Goal: Task Accomplishment & Management: Use online tool/utility

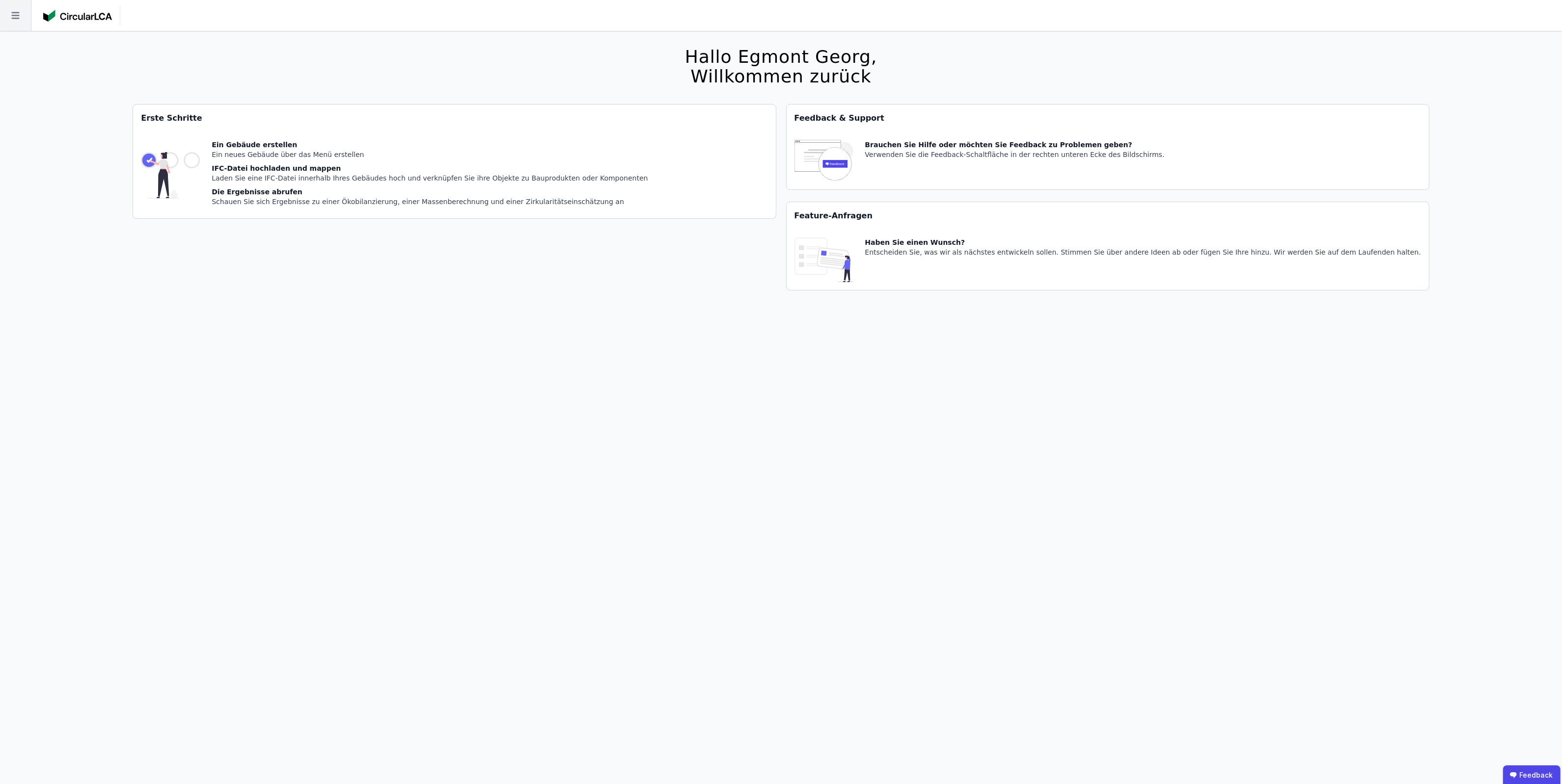
click at [16, 25] on icon at bounding box center [15, 15] width 31 height 31
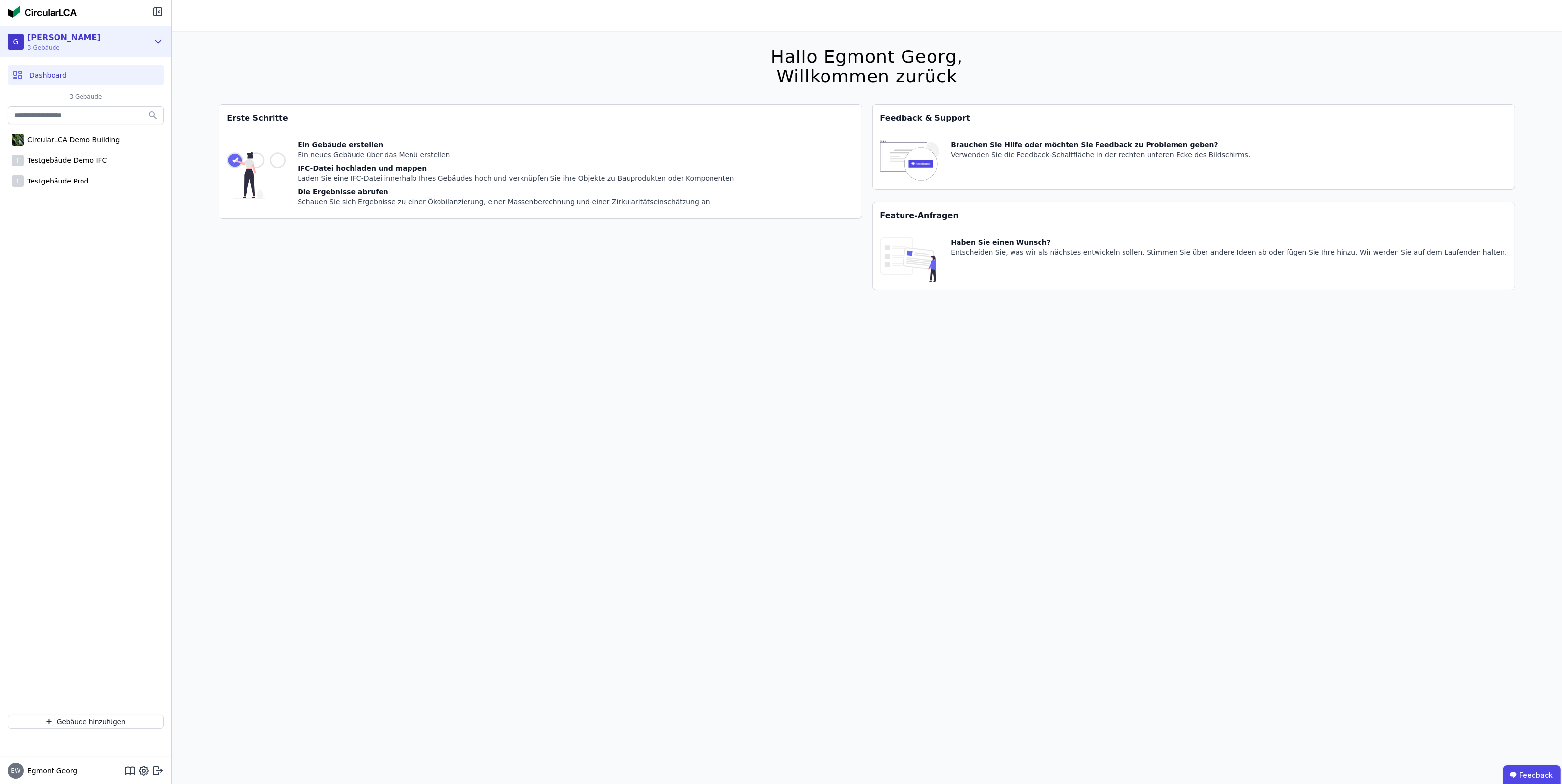
click at [97, 47] on div "[PERSON_NAME] Test 3 Gebäude" at bounding box center [78, 41] width 141 height 20
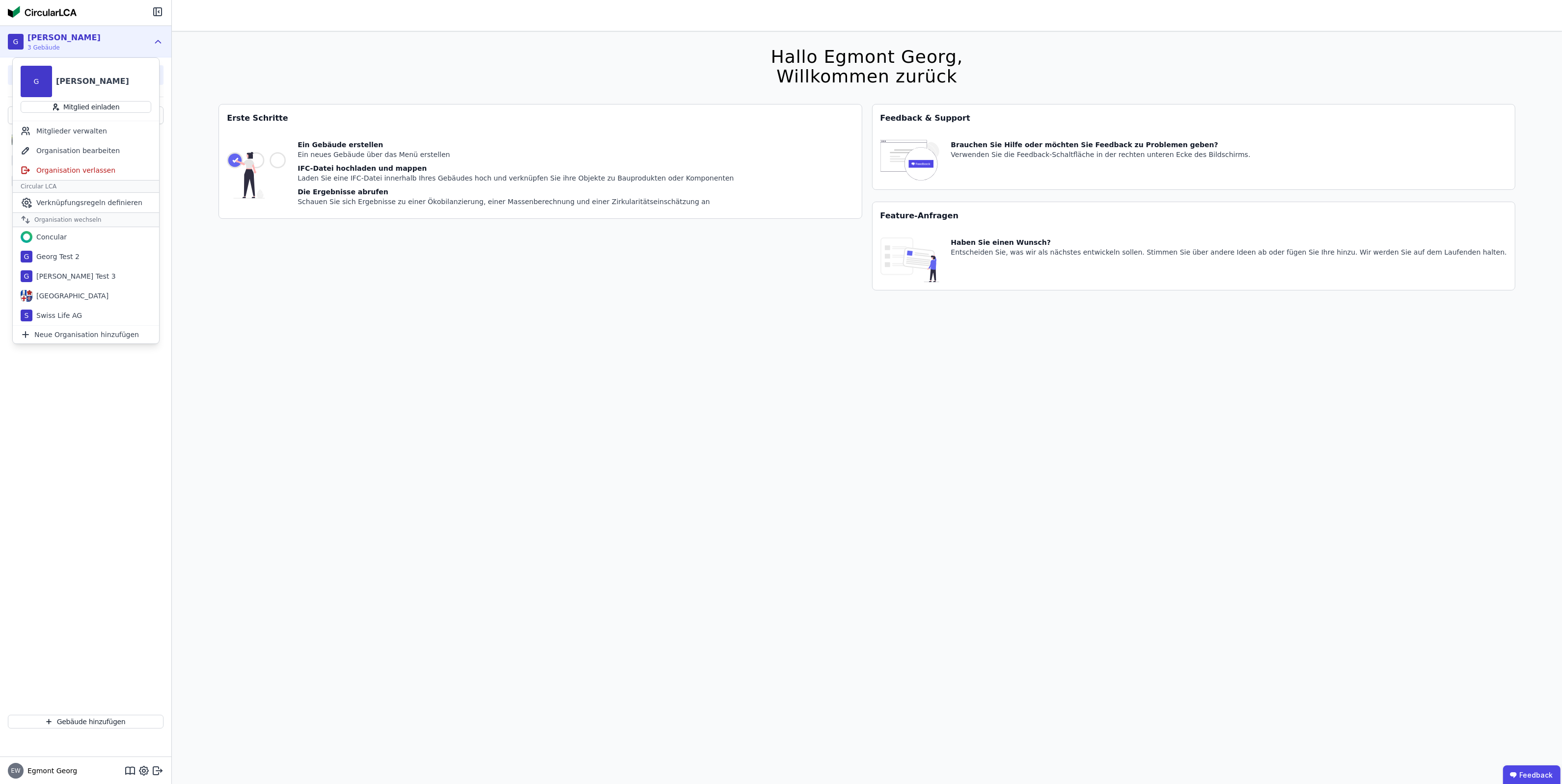
click at [251, 190] on div "Hallo Egmont [PERSON_NAME], Willkommen zurück Sie verwenden derzeit eine Beta-V…" at bounding box center [867, 424] width 1390 height 784
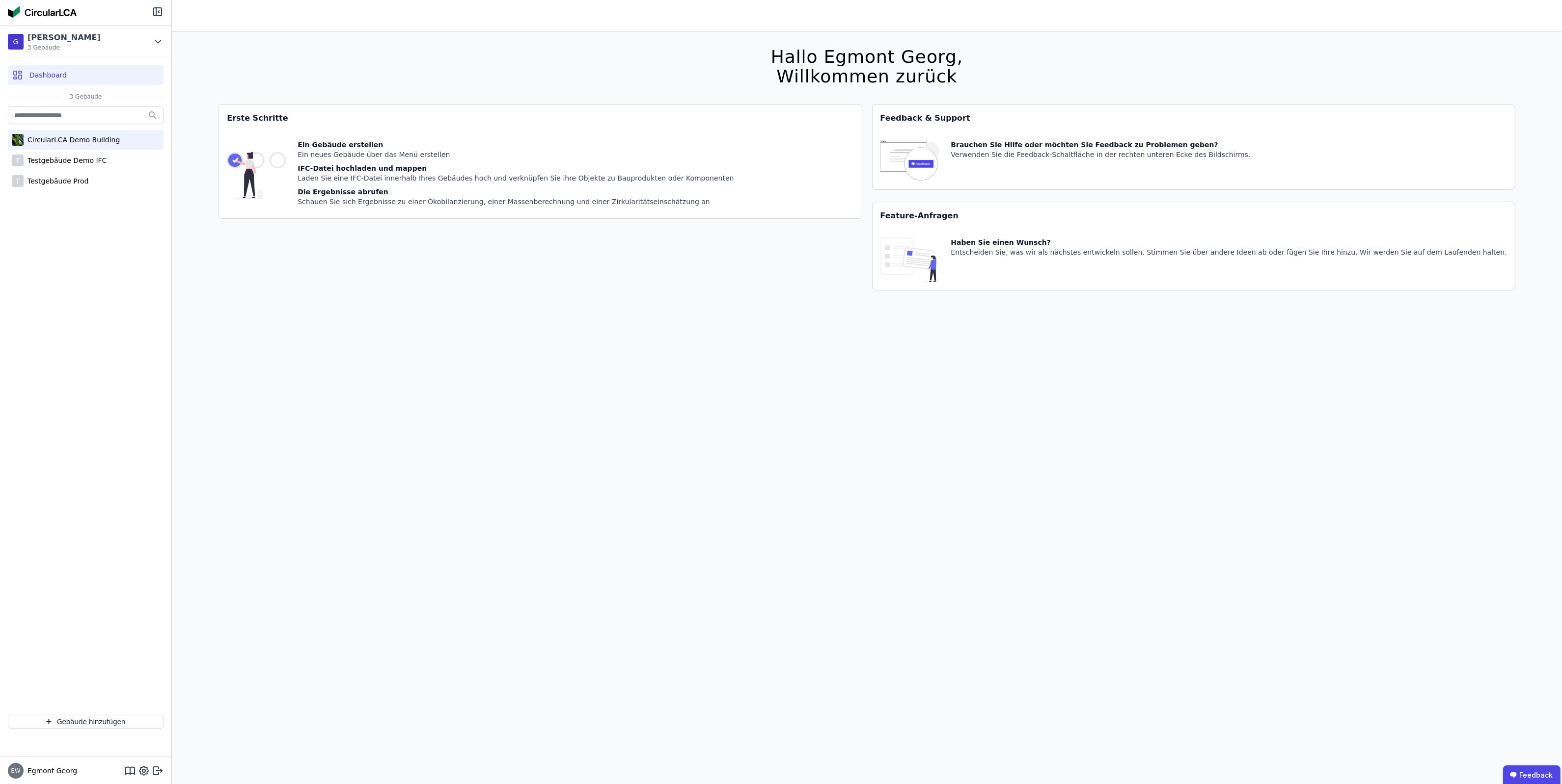
click at [96, 149] on div "CircularLCA Demo Building" at bounding box center [85, 140] width 156 height 20
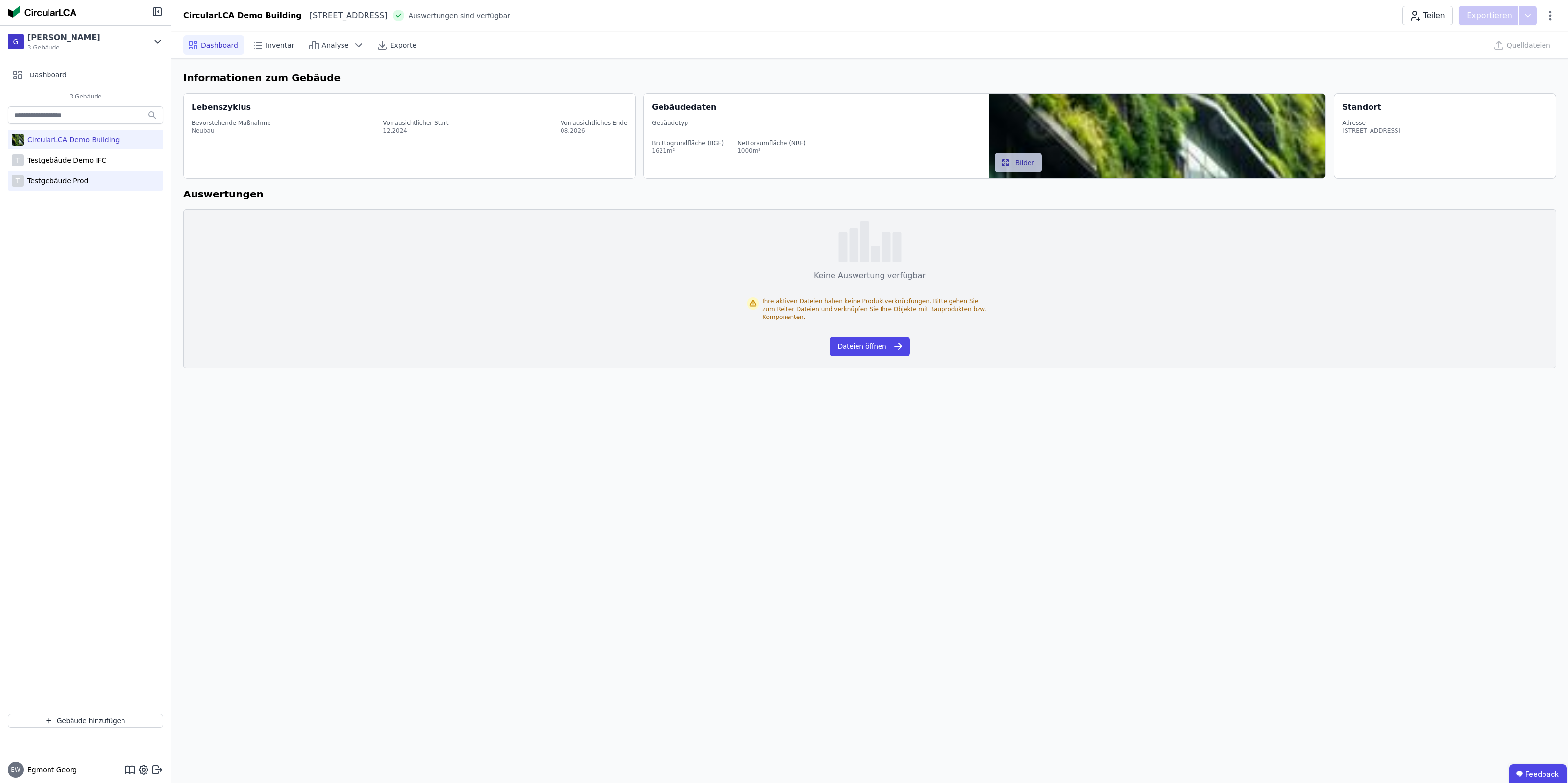
click at [89, 185] on div "T Testgebäude Prod" at bounding box center [85, 181] width 155 height 19
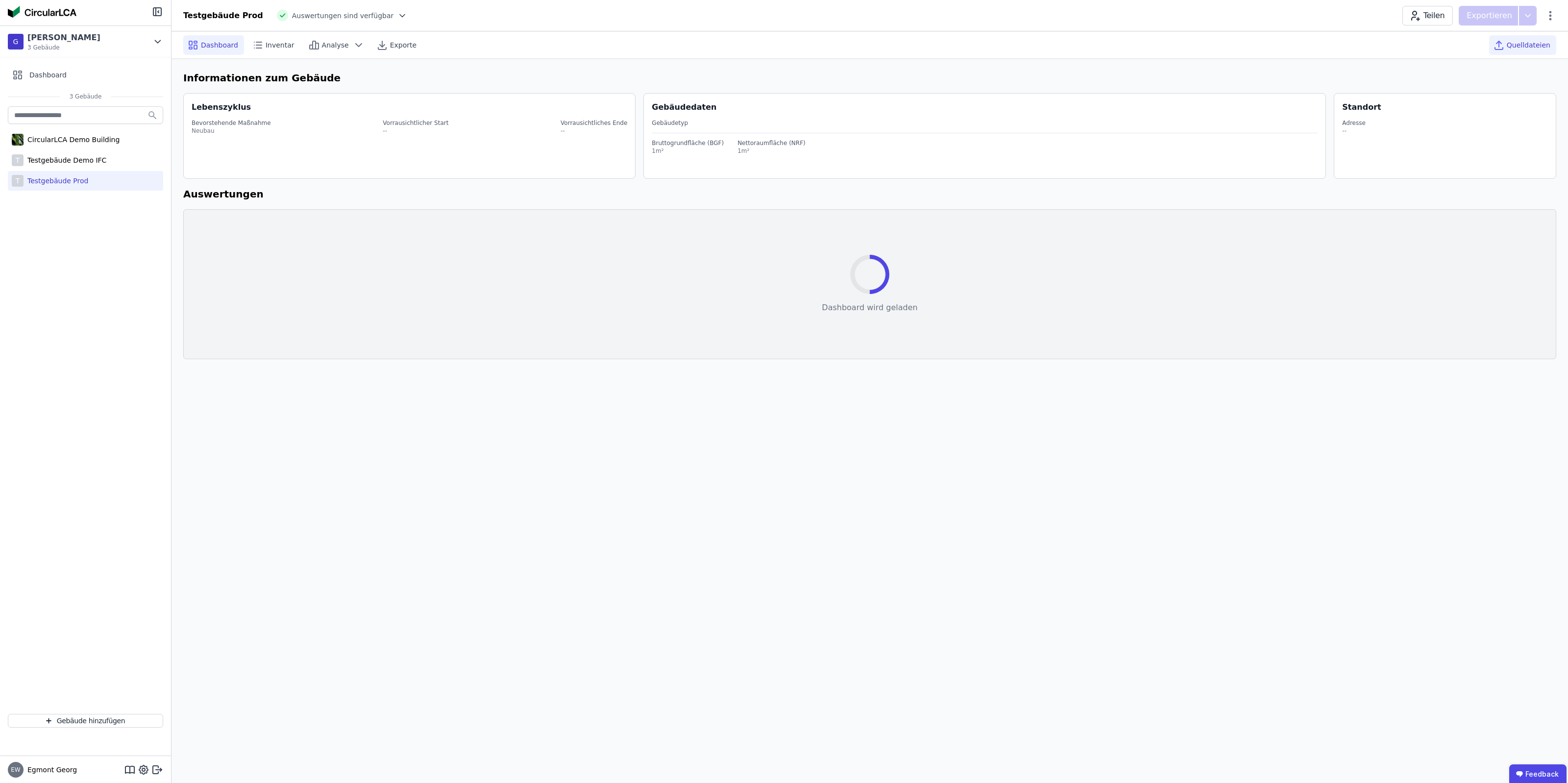
click at [1521, 43] on span "Quelldateien" at bounding box center [1528, 45] width 44 height 10
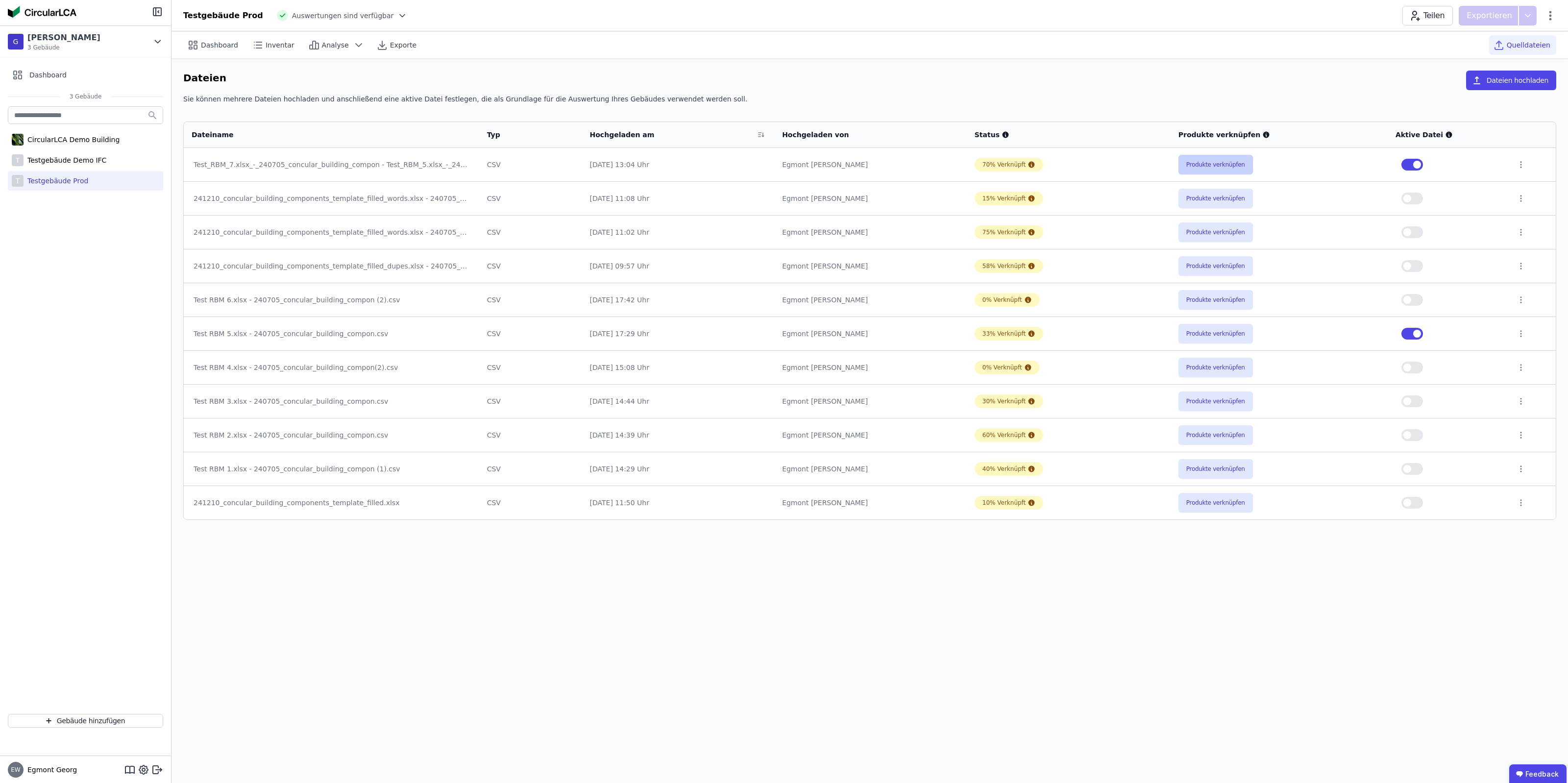
click at [1194, 158] on button "Produkte verknüpfen" at bounding box center [1216, 164] width 74 height 19
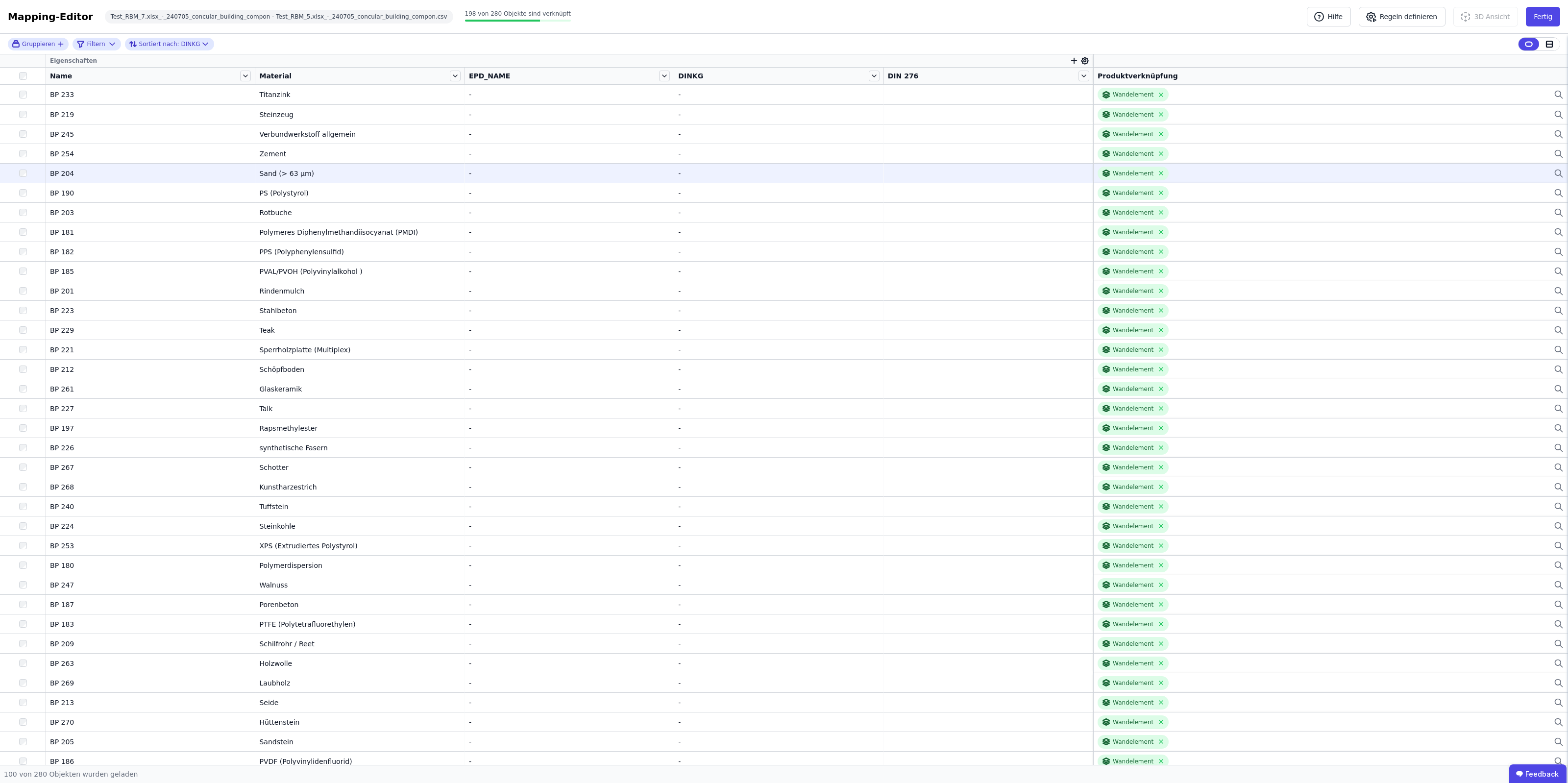
click at [1554, 170] on icon at bounding box center [1559, 173] width 10 height 12
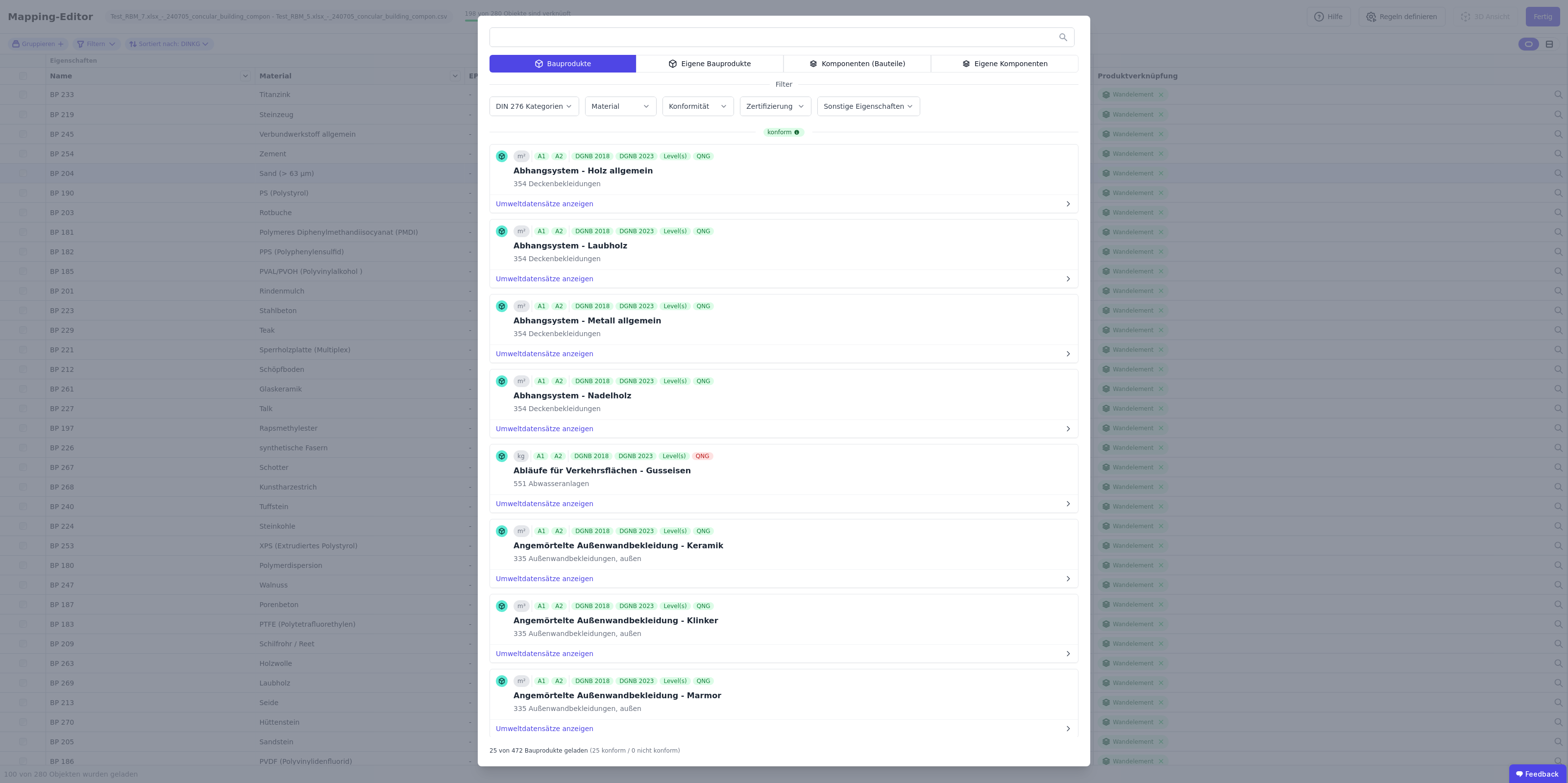
click at [604, 38] on input "text" at bounding box center [782, 37] width 584 height 18
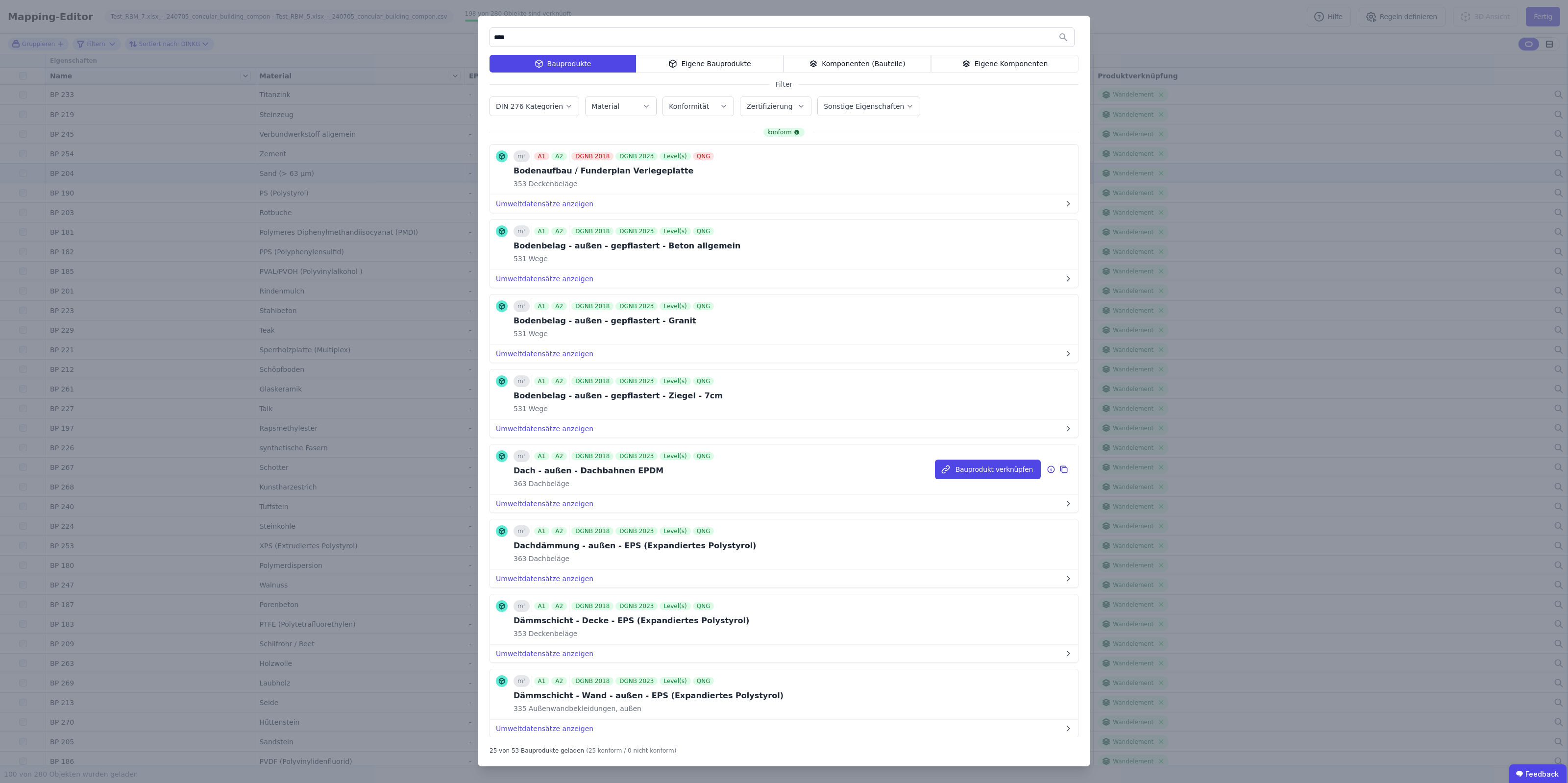
click at [1046, 472] on icon at bounding box center [1051, 469] width 9 height 12
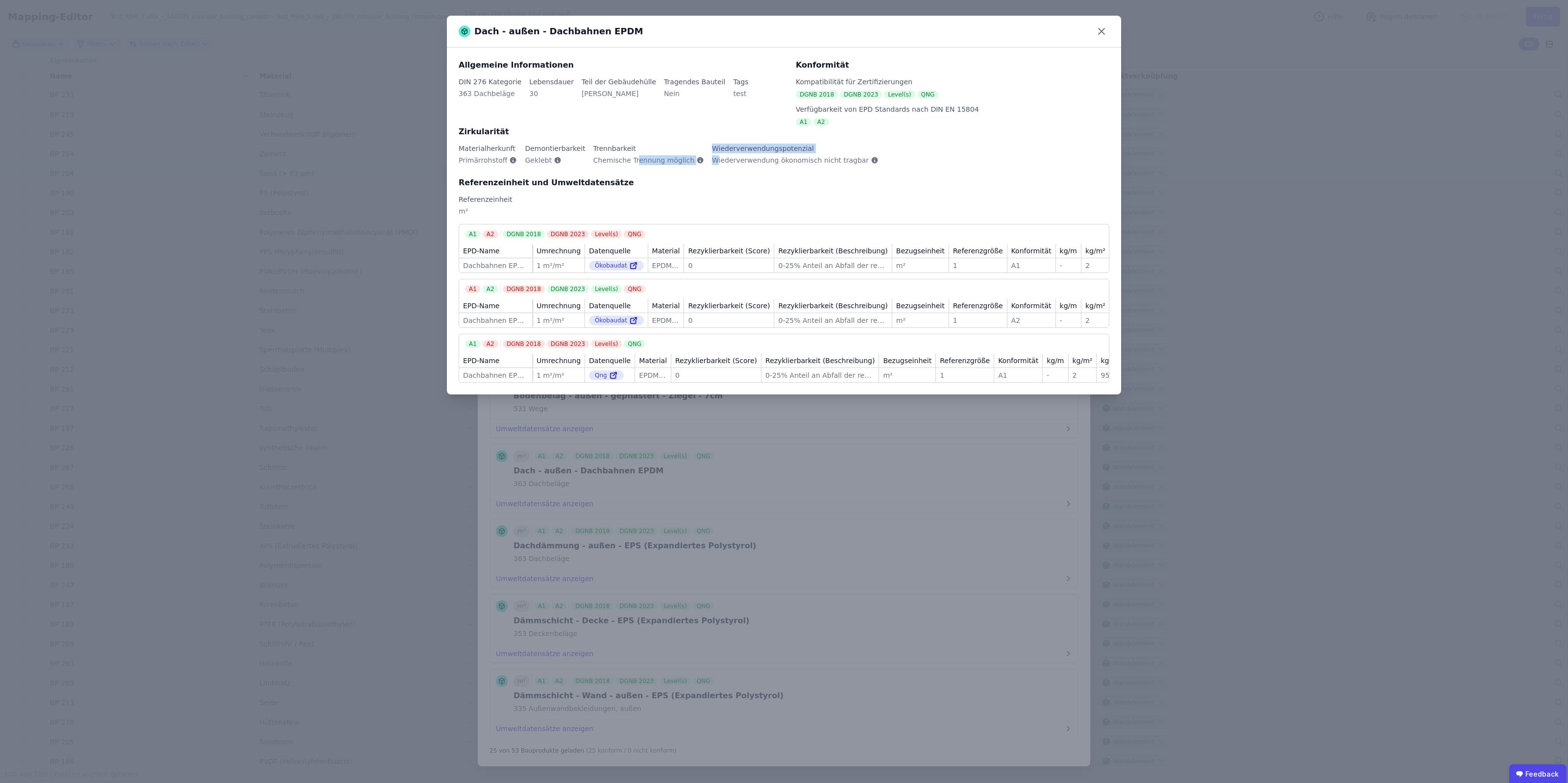
drag, startPoint x: 624, startPoint y: 161, endPoint x: 722, endPoint y: 173, distance: 98.7
click at [701, 167] on div "Materialherkunft Primärrohstoff Demontierbarkeit Geklebt Trennbarkeit Chemische…" at bounding box center [783, 160] width 651 height 33
click at [740, 175] on div "Materialherkunft Primärrohstoff Demontierbarkeit Geklebt Trennbarkeit Chemische…" at bounding box center [783, 160] width 651 height 33
drag, startPoint x: 859, startPoint y: 157, endPoint x: 690, endPoint y: 140, distance: 169.9
click at [691, 140] on div "Zirkularität Materialherkunft Primärrohstoff Demontierbarkeit Geklebt Trennbark…" at bounding box center [783, 152] width 651 height 51
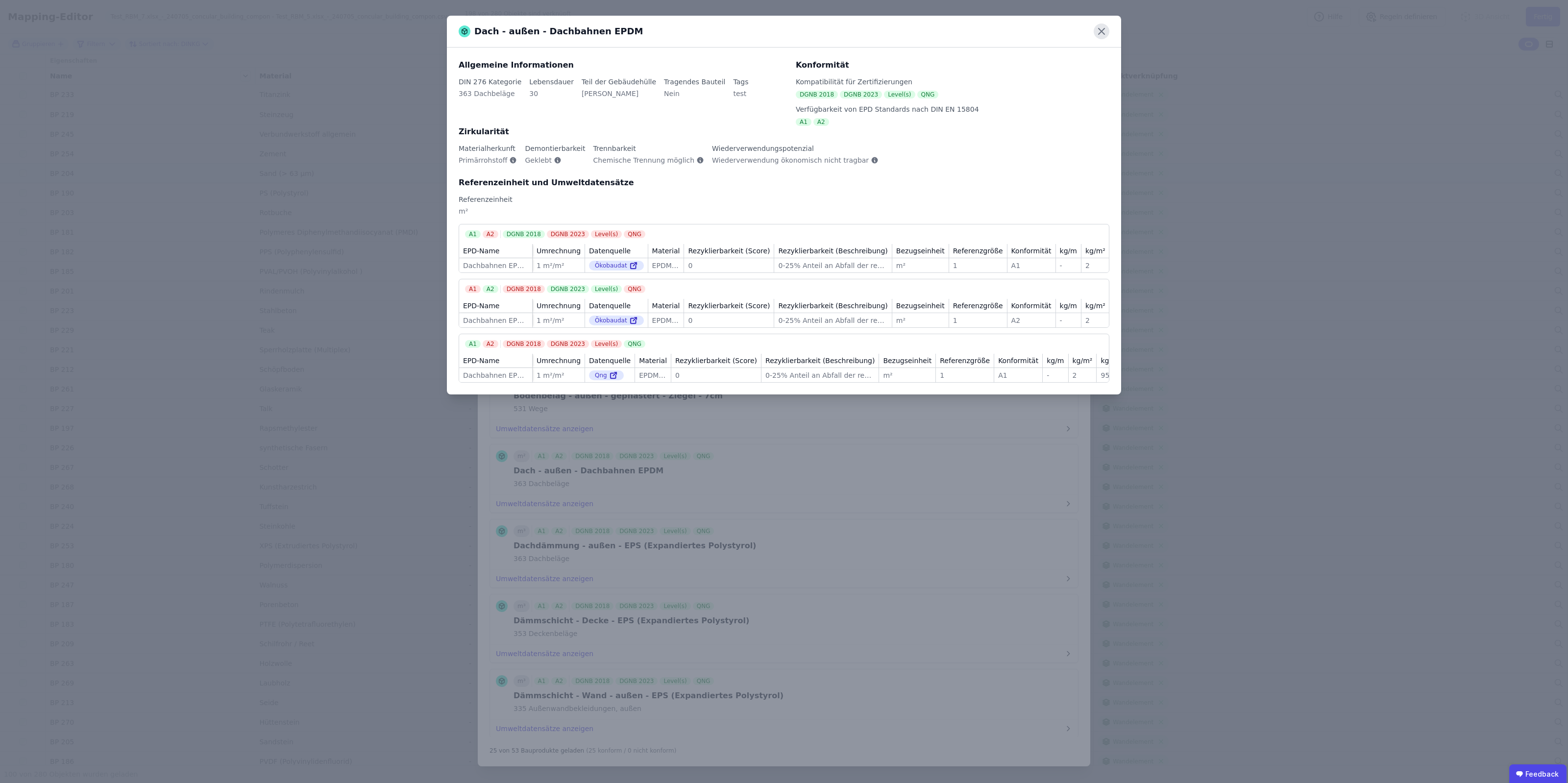
click at [1096, 27] on icon at bounding box center [1102, 32] width 16 height 16
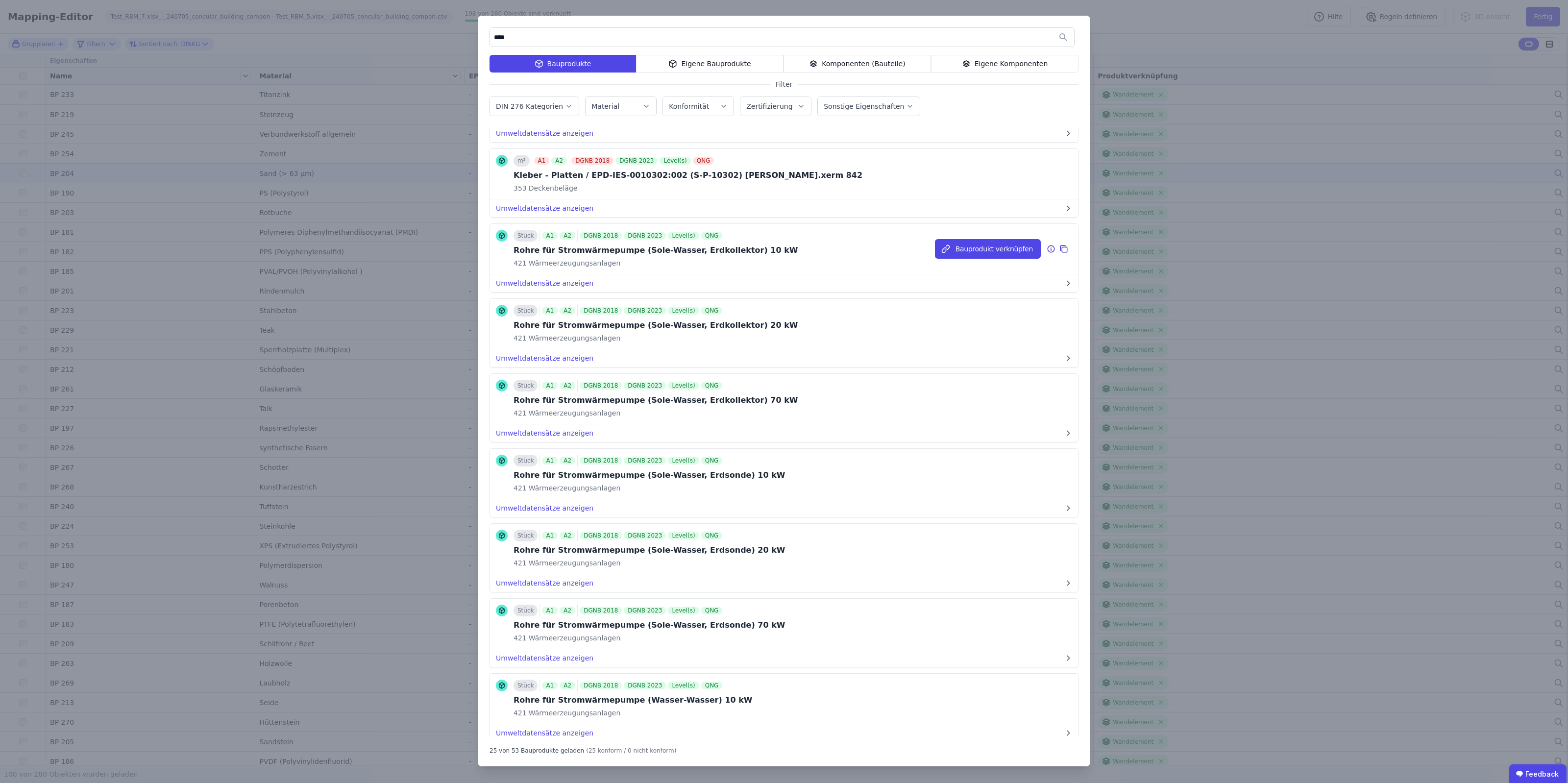
scroll to position [980, 0]
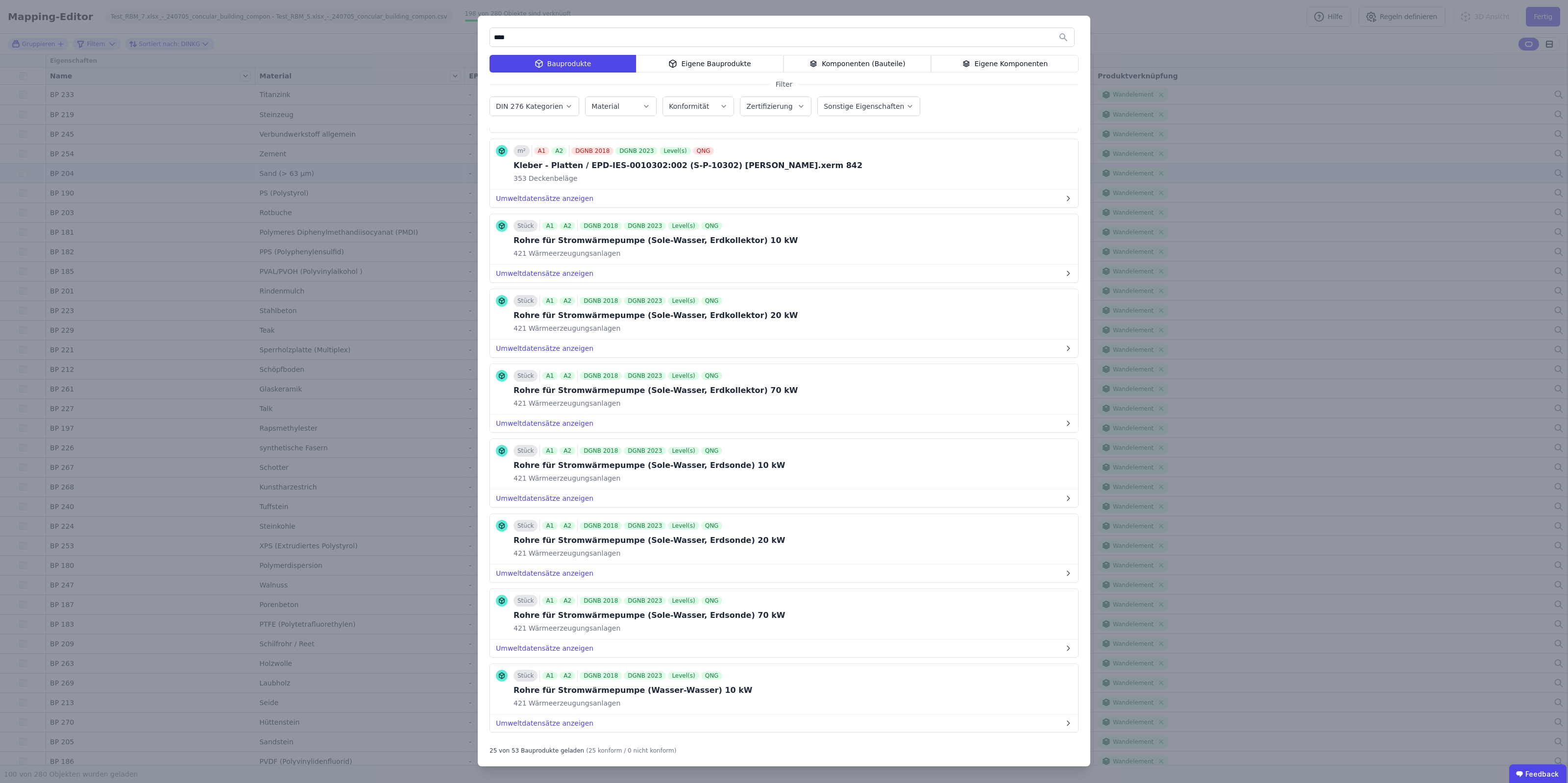
drag, startPoint x: 543, startPoint y: 41, endPoint x: 435, endPoint y: 43, distance: 108.0
click at [436, 43] on div "**** Bauprodukte Eigene Bauprodukte Komponenten (Bauteile) Eigene Komponenten F…" at bounding box center [784, 392] width 1568 height 783
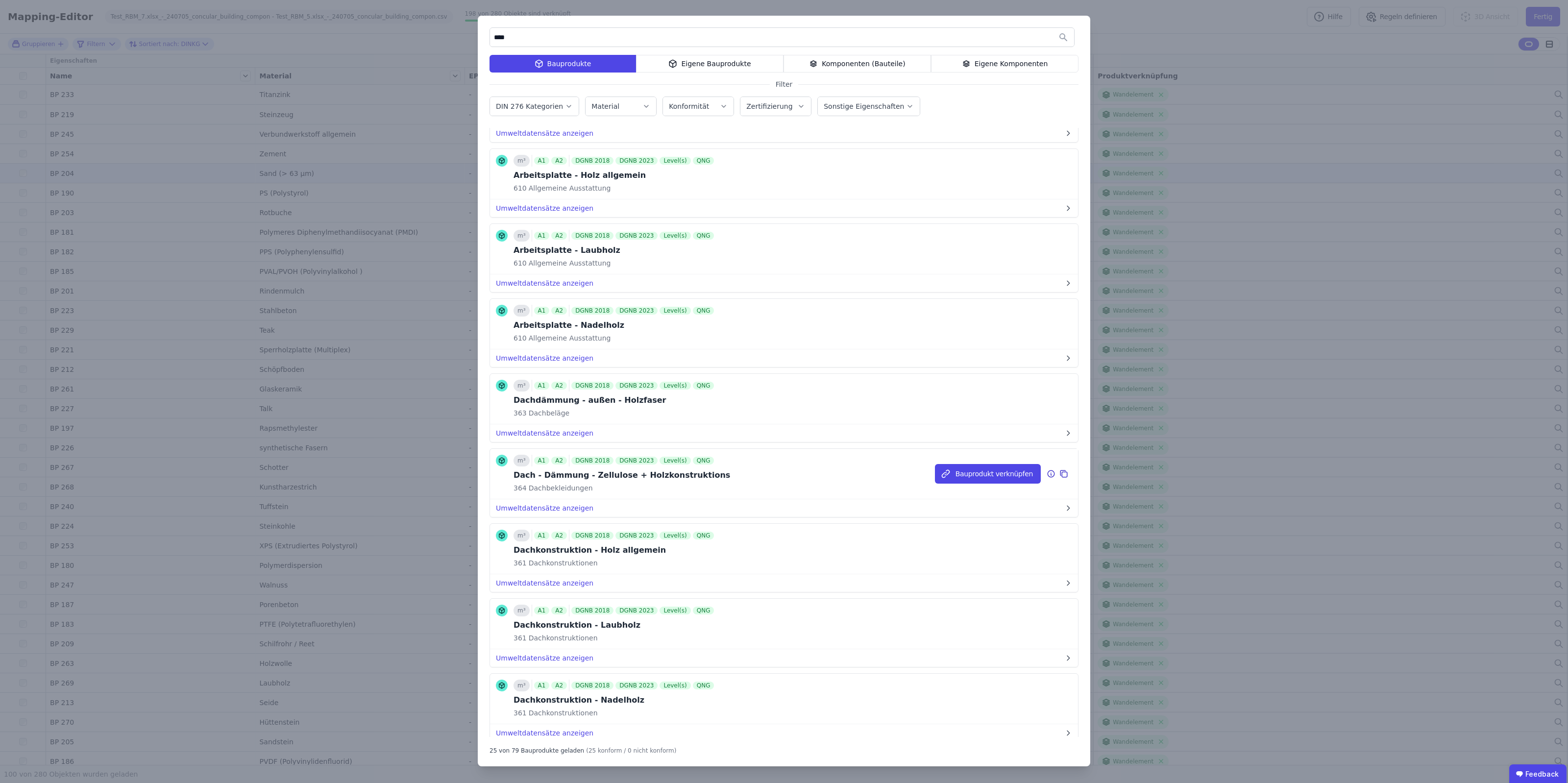
scroll to position [245, 0]
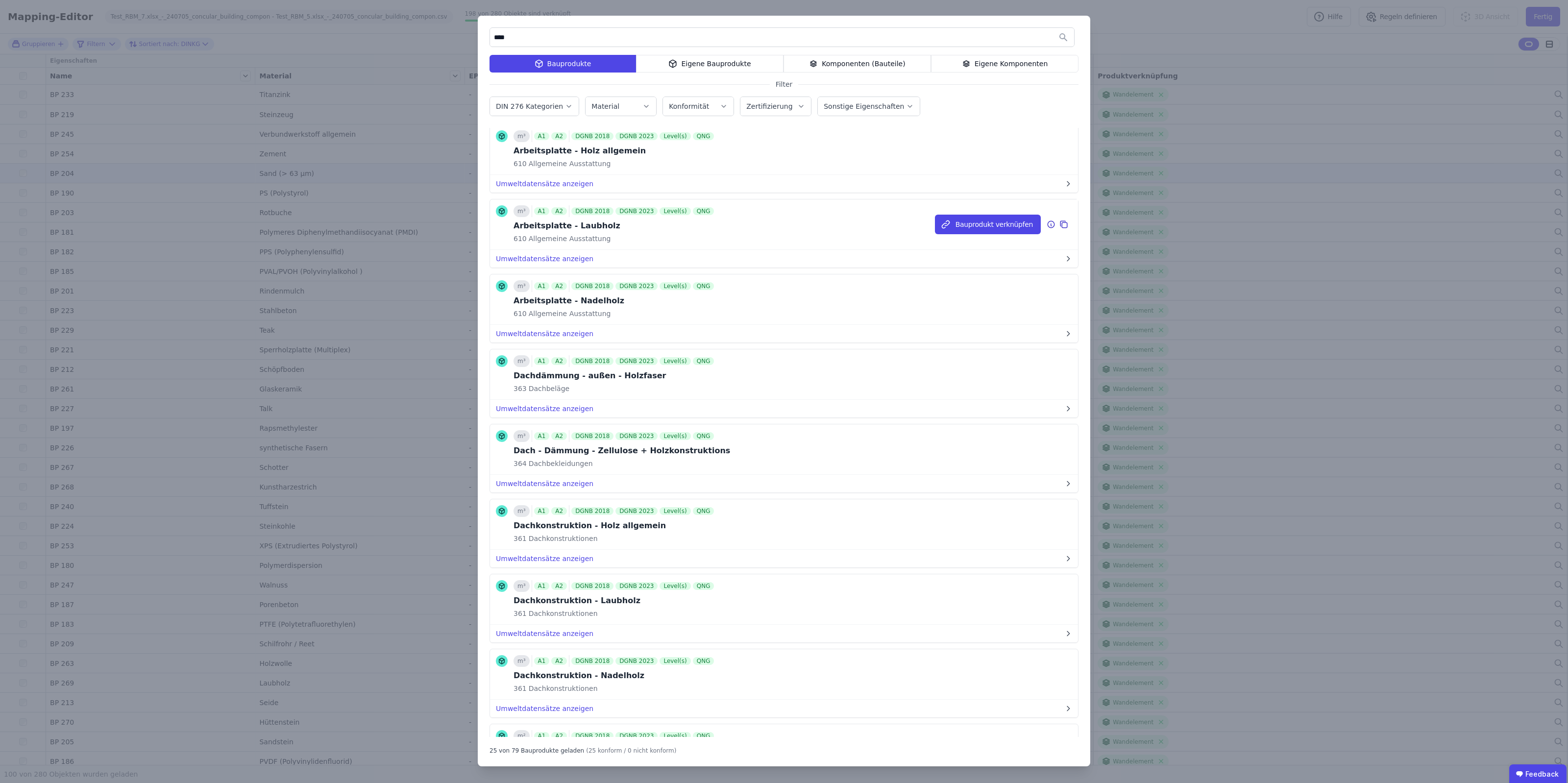
click at [1046, 223] on icon at bounding box center [1051, 224] width 9 height 12
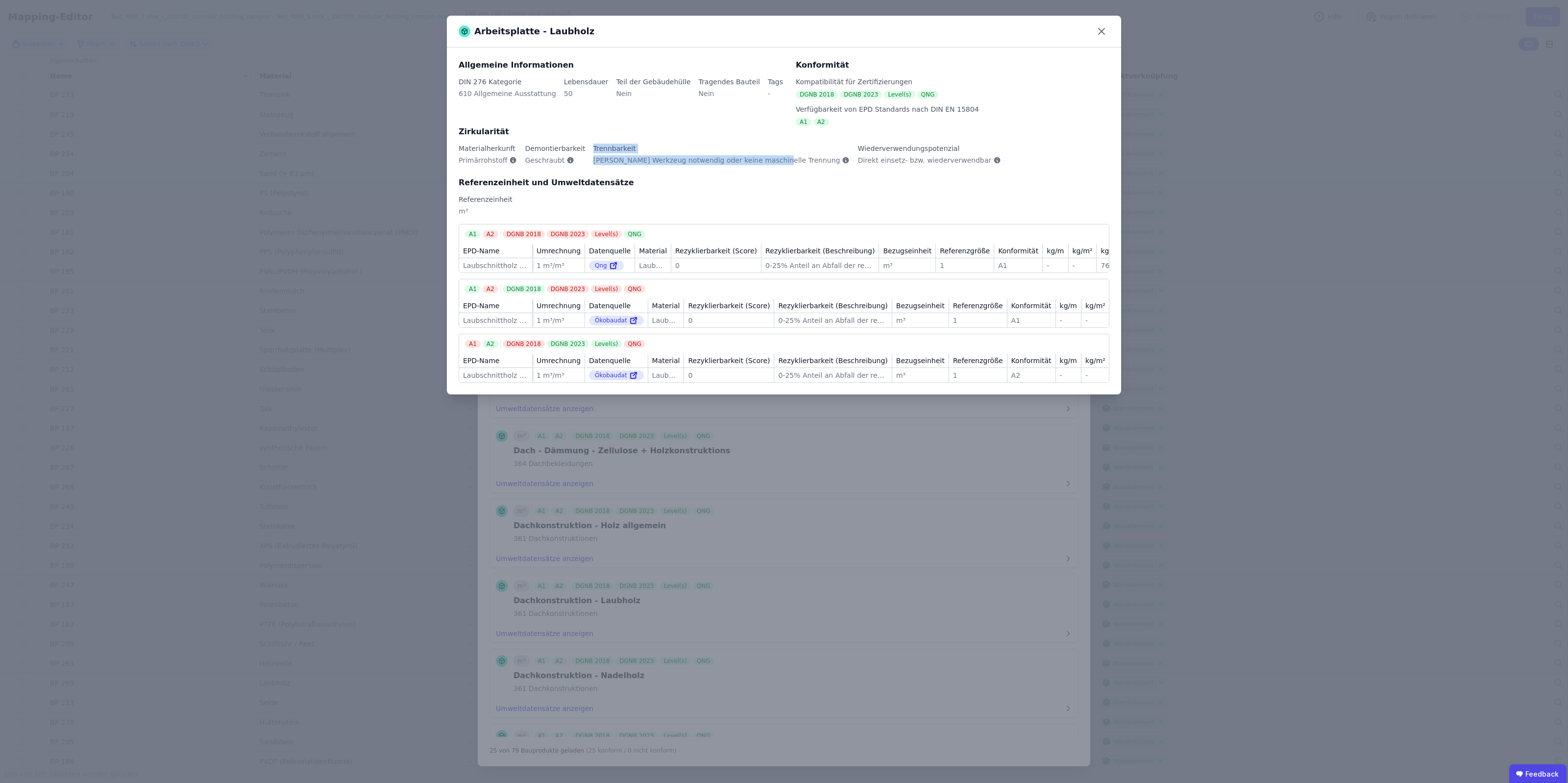
drag, startPoint x: 581, startPoint y: 162, endPoint x: 752, endPoint y: 162, distance: 171.0
click at [750, 162] on div "Materialherkunft Primärrohstoff Demontierbarkeit Geschraubt Trennbarkeit Kein W…" at bounding box center [783, 160] width 651 height 33
click at [775, 170] on div "Trennbarkeit Kein Werkzeug notwendig oder keine maschinelle Trennung" at bounding box center [726, 158] width 265 height 29
click at [842, 157] on icon at bounding box center [845, 160] width 8 height 8
drag, startPoint x: 758, startPoint y: 158, endPoint x: 577, endPoint y: 164, distance: 181.1
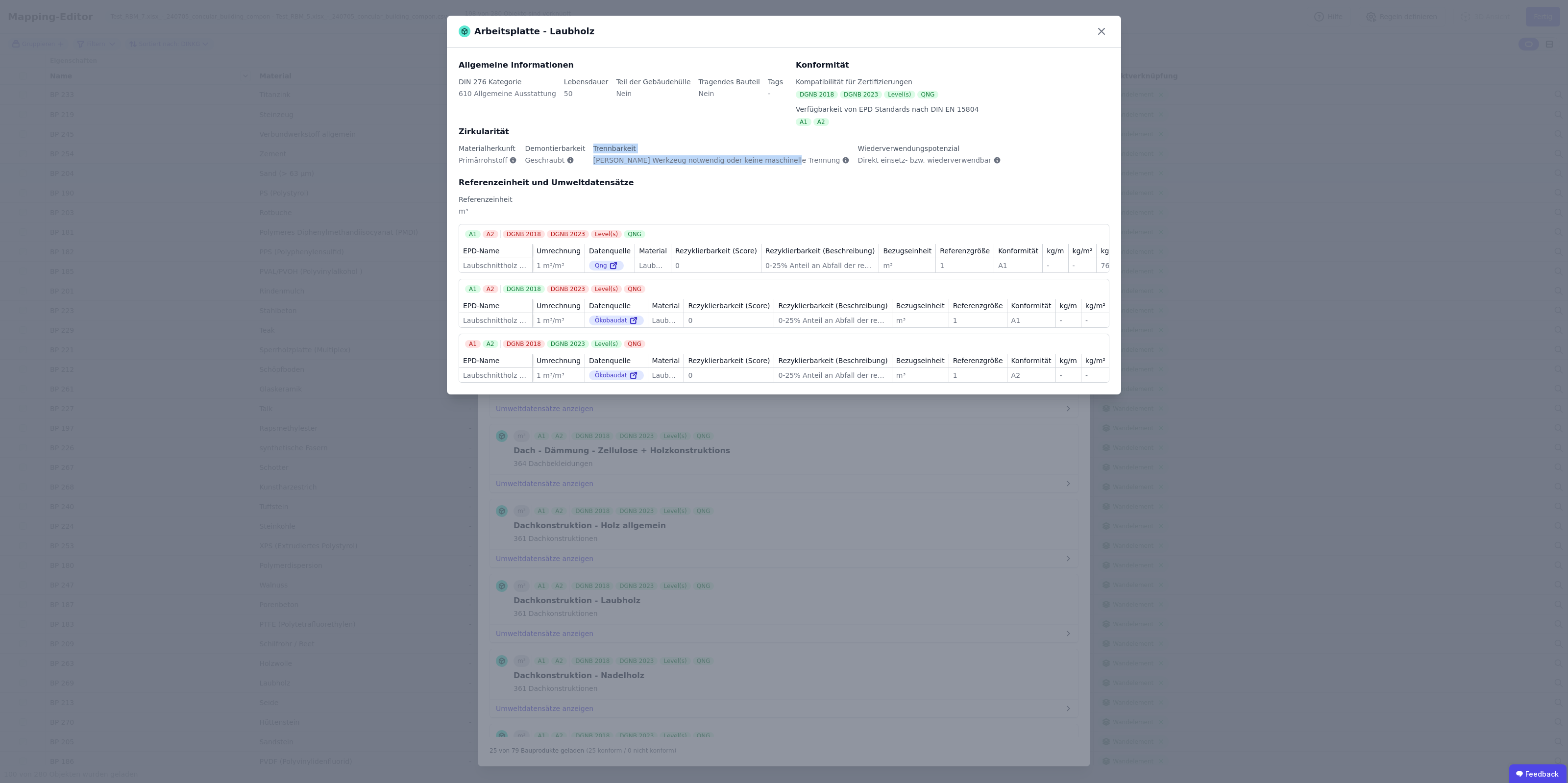
click at [577, 164] on div "Materialherkunft Primärrohstoff Demontierbarkeit Geschraubt Trennbarkeit Kein W…" at bounding box center [783, 160] width 651 height 33
click at [577, 164] on div "Demontierbarkeit Geschraubt" at bounding box center [559, 158] width 68 height 29
click at [1094, 29] on icon at bounding box center [1102, 32] width 16 height 16
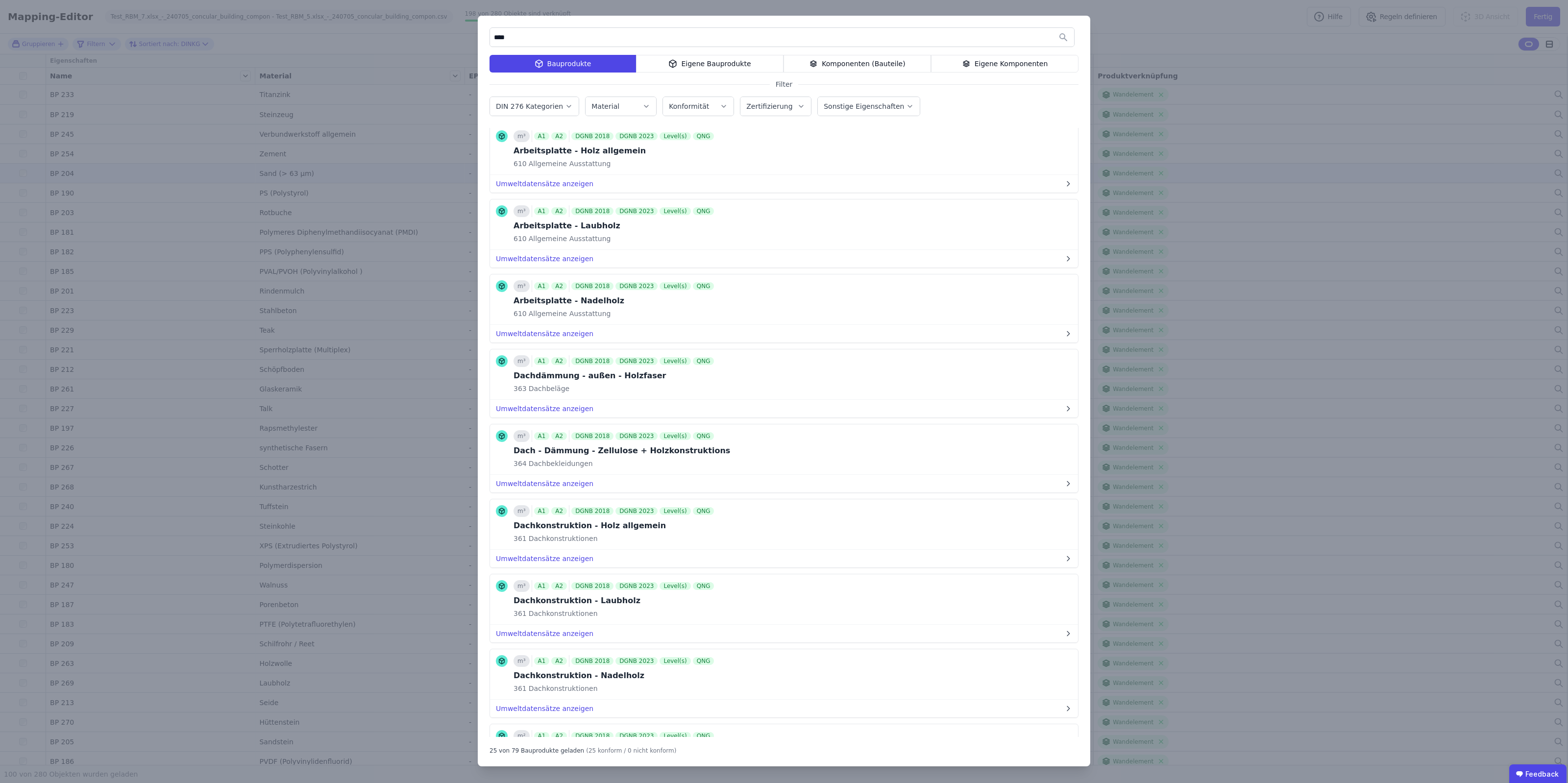
drag, startPoint x: 602, startPoint y: 31, endPoint x: 450, endPoint y: 35, distance: 152.1
click at [450, 35] on div "**** Bauprodukte Eigene Bauprodukte Komponenten (Bauteile) Eigene Komponenten F…" at bounding box center [784, 392] width 1568 height 783
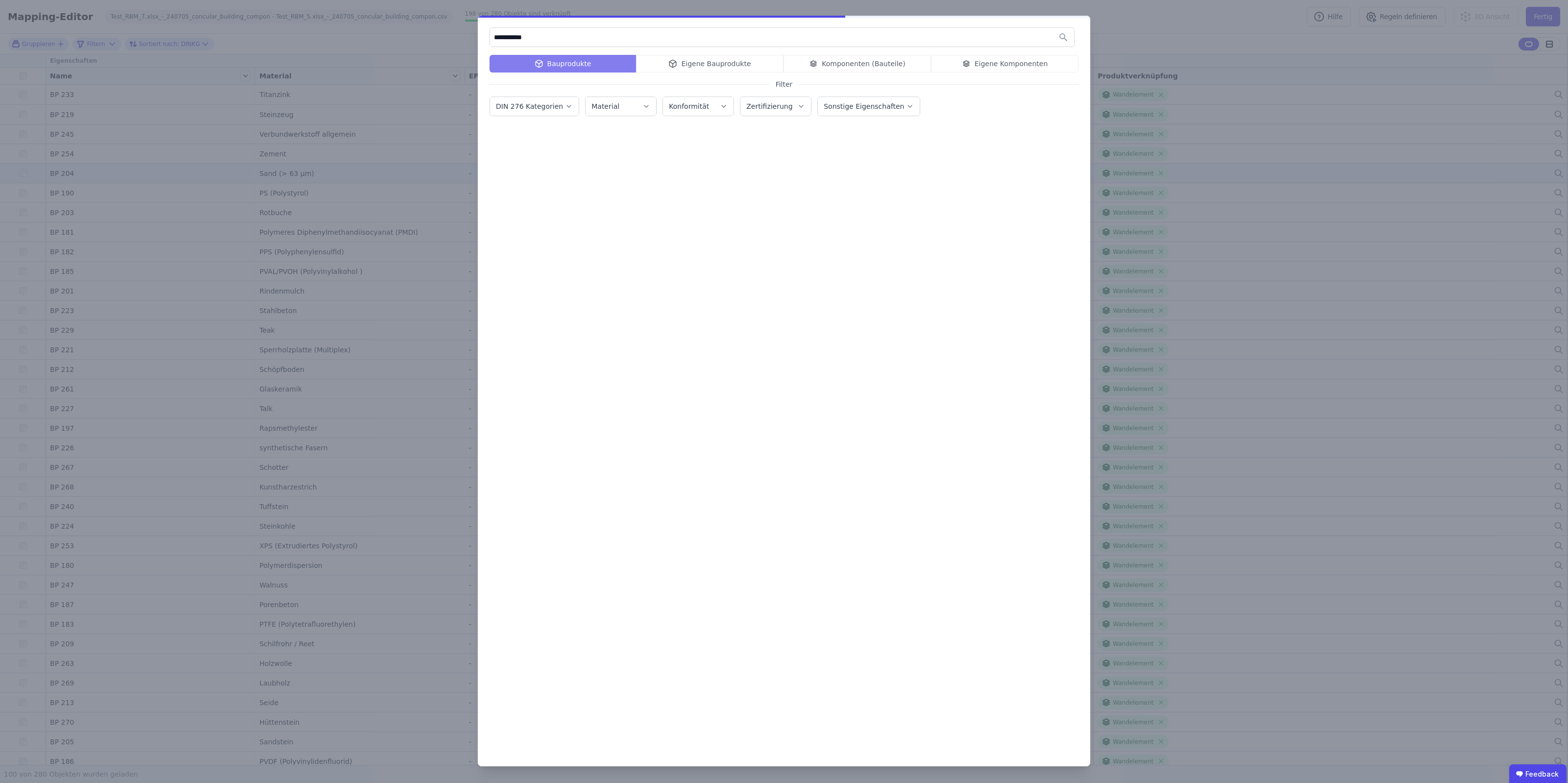
scroll to position [0, 0]
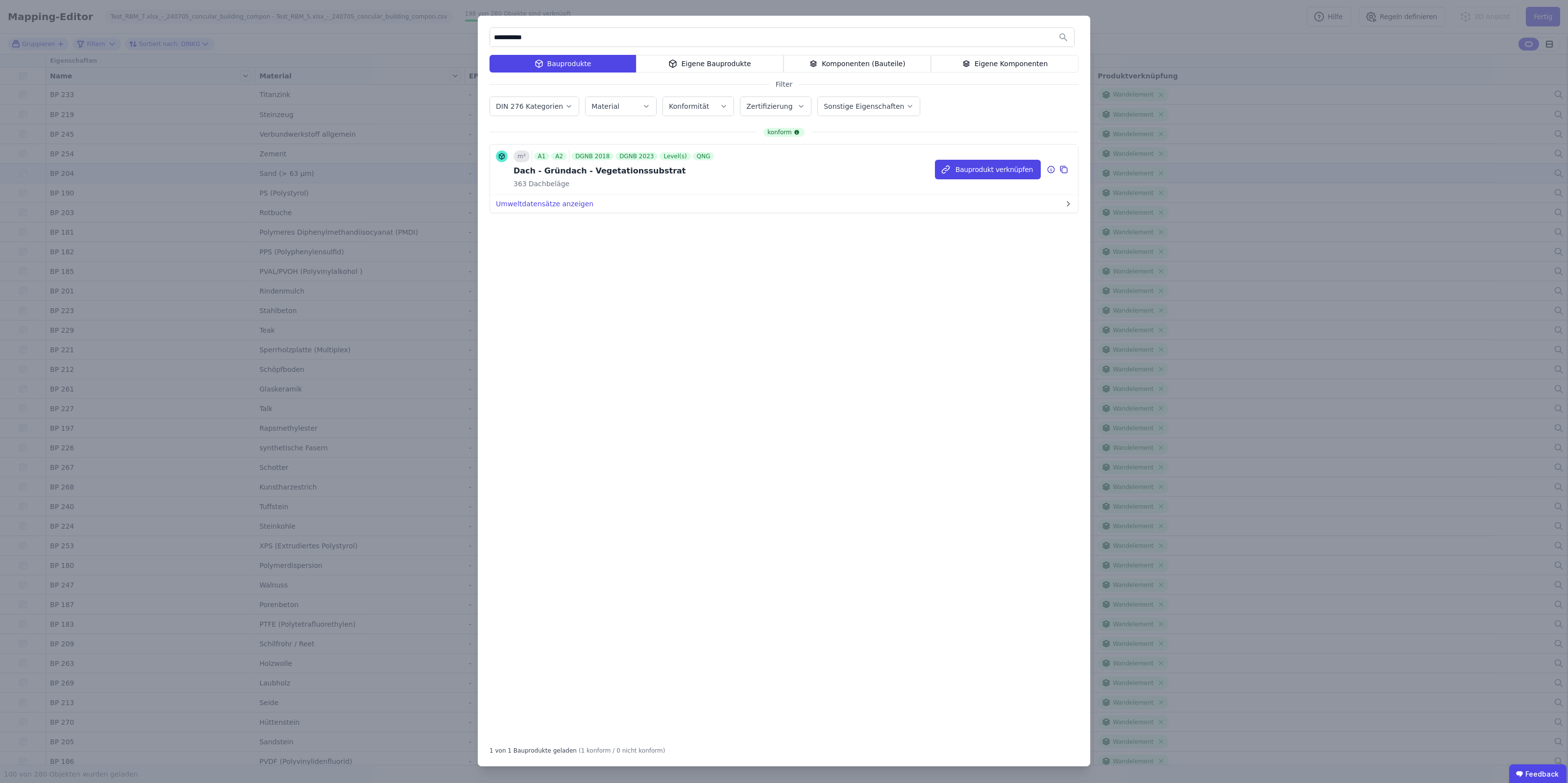
type input "**********"
click at [1052, 167] on icon at bounding box center [1051, 169] width 9 height 12
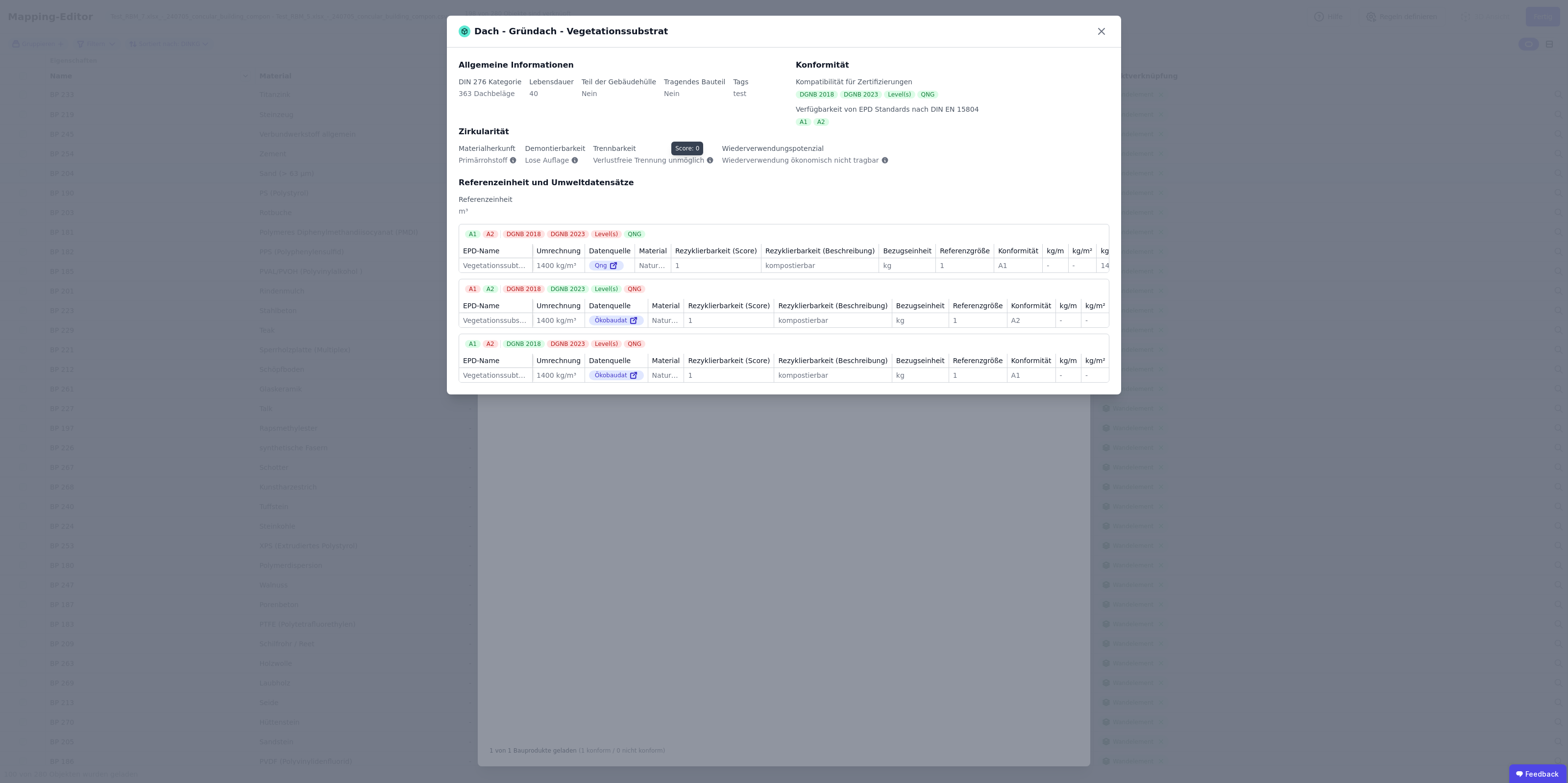
click at [707, 162] on icon at bounding box center [710, 160] width 6 height 6
drag, startPoint x: 680, startPoint y: 162, endPoint x: 579, endPoint y: 162, distance: 101.0
click at [579, 162] on div "Materialherkunft Primärrohstoff Demontierbarkeit Lose Auflage Trennbarkeit Verl…" at bounding box center [783, 160] width 651 height 33
click at [579, 162] on div "Demontierbarkeit Lose Auflage" at bounding box center [559, 158] width 68 height 29
drag, startPoint x: 582, startPoint y: 161, endPoint x: 689, endPoint y: 162, distance: 107.0
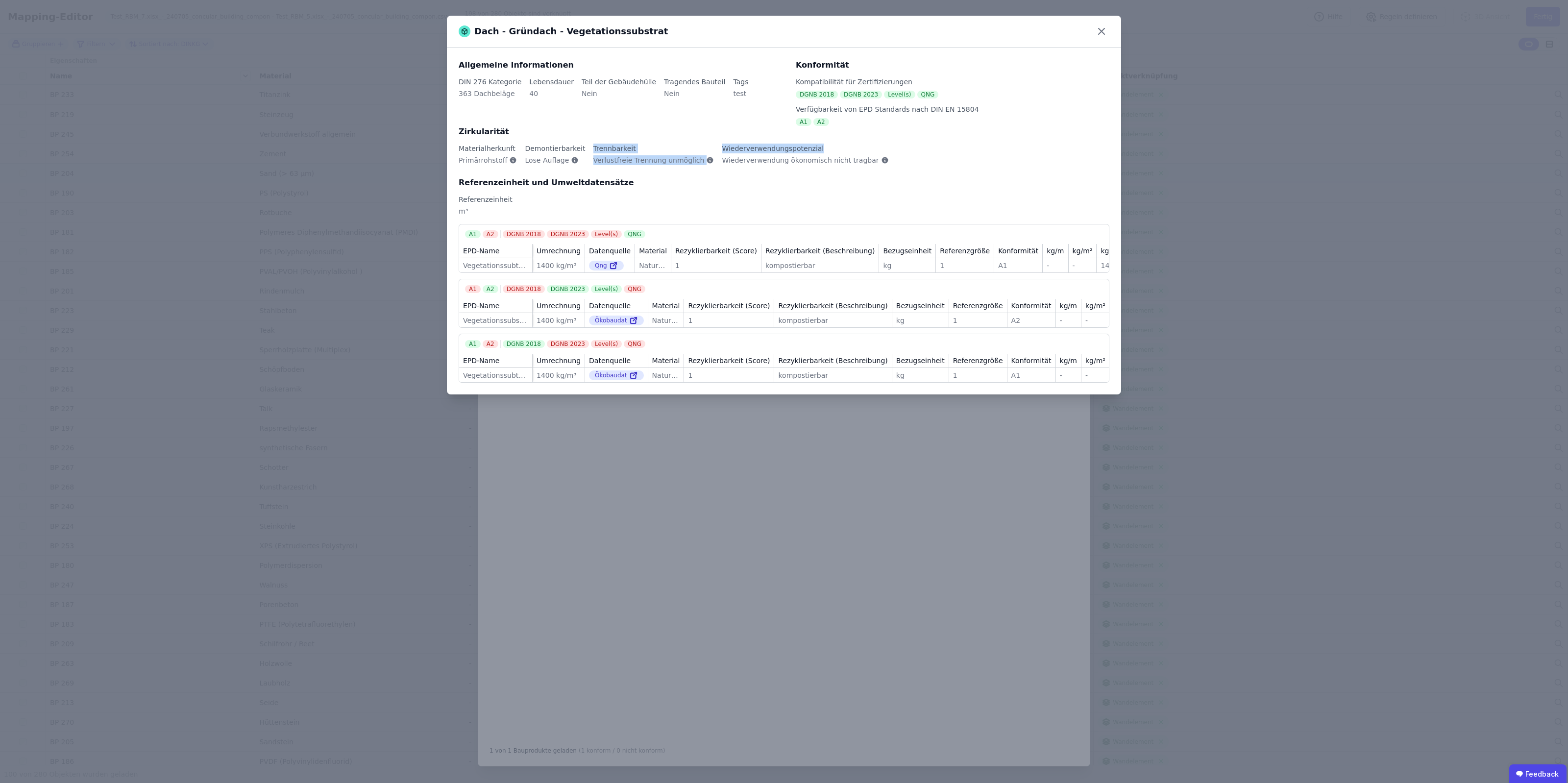
click at [689, 162] on div "Materialherkunft Primärrohstoff Demontierbarkeit Lose Auflage Trennbarkeit Verl…" at bounding box center [783, 160] width 651 height 33
click at [706, 162] on icon at bounding box center [710, 160] width 8 height 8
drag, startPoint x: 718, startPoint y: 162, endPoint x: 808, endPoint y: 168, distance: 90.2
click at [796, 167] on div "Wiederverwendung ökonomisch nicht tragbar" at bounding box center [805, 164] width 167 height 18
click at [809, 168] on div "Wiederverwendung ökonomisch nicht tragbar" at bounding box center [805, 164] width 167 height 18
